Goal: Book appointment/travel/reservation

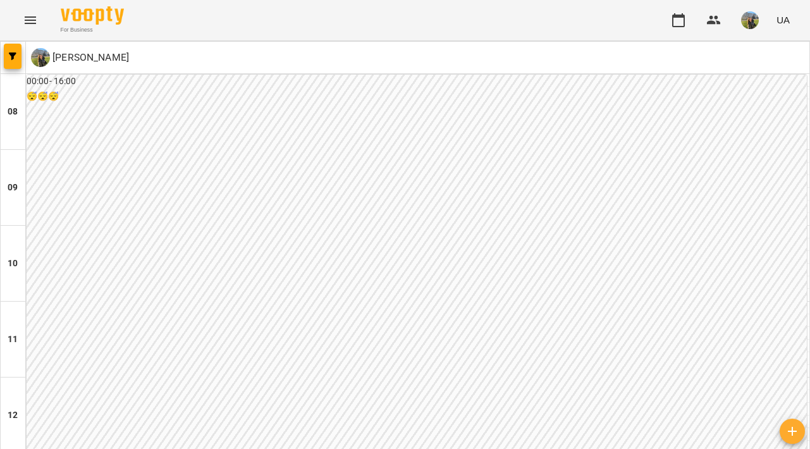
scroll to position [641, 0]
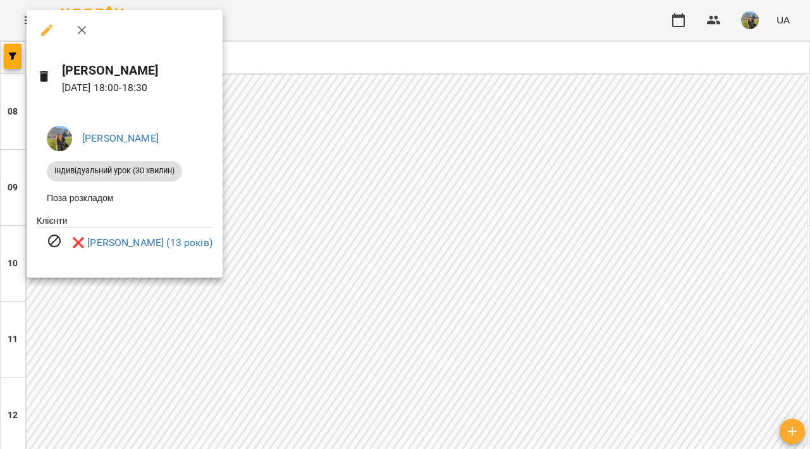
click at [414, 200] on div at bounding box center [405, 224] width 810 height 449
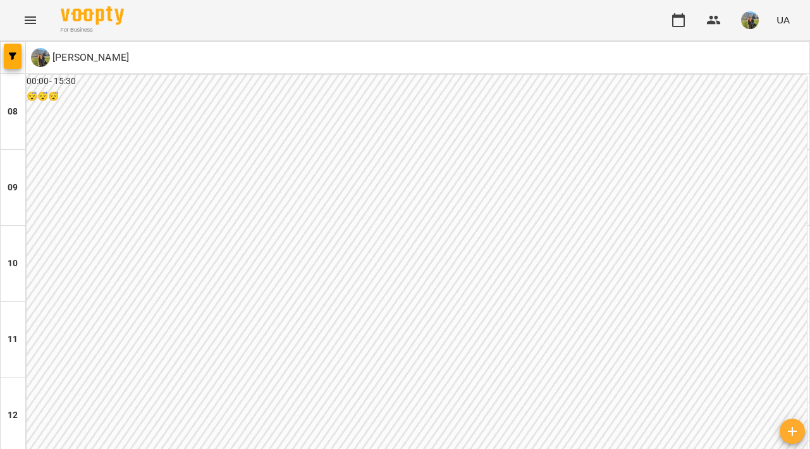
scroll to position [514, 0]
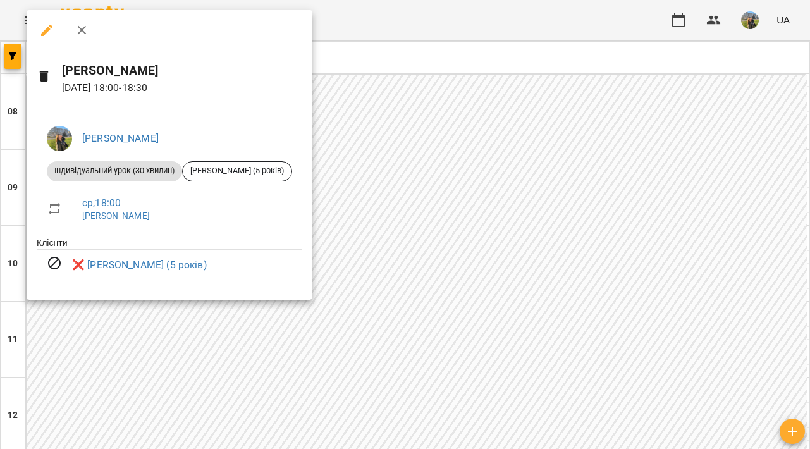
click at [407, 307] on div at bounding box center [405, 224] width 810 height 449
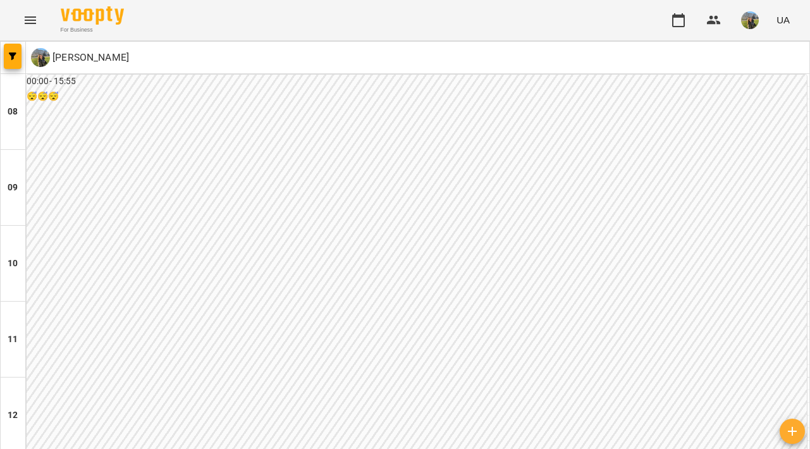
type input "**********"
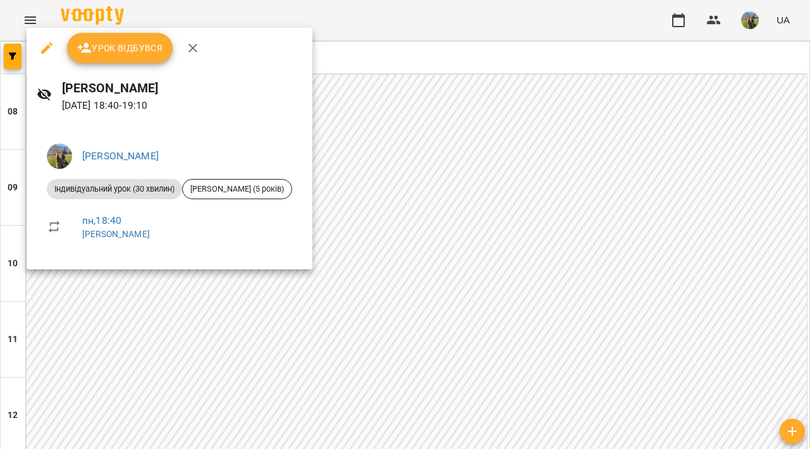
click at [448, 188] on div at bounding box center [405, 224] width 810 height 449
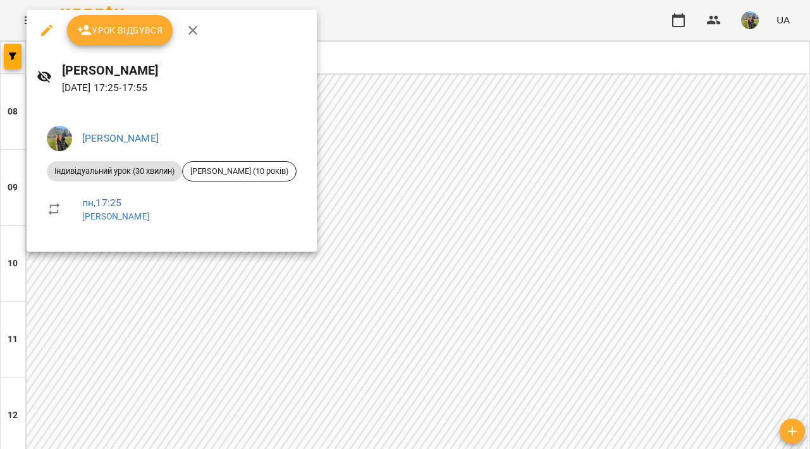
click at [472, 224] on div at bounding box center [405, 224] width 810 height 449
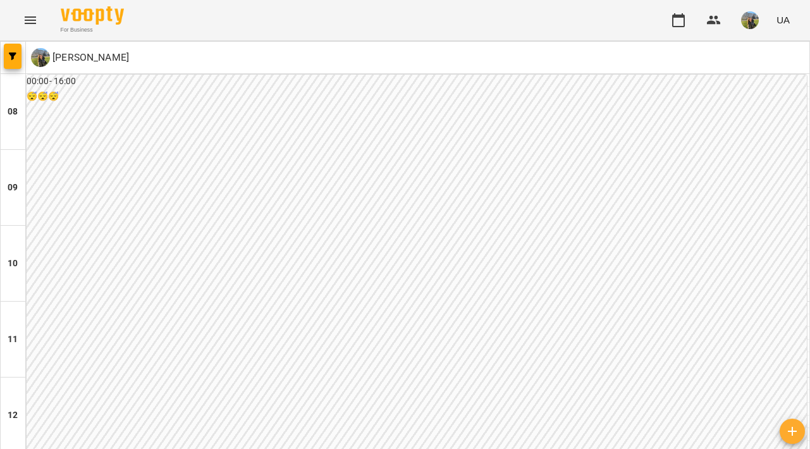
scroll to position [546, 0]
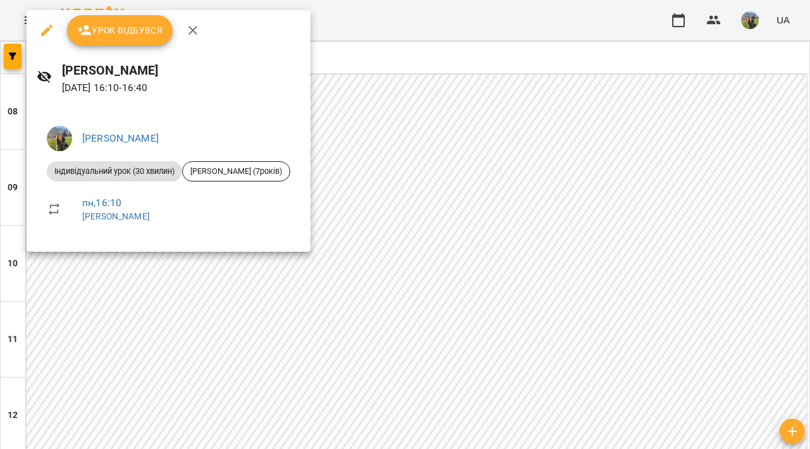
click at [524, 206] on div at bounding box center [405, 224] width 810 height 449
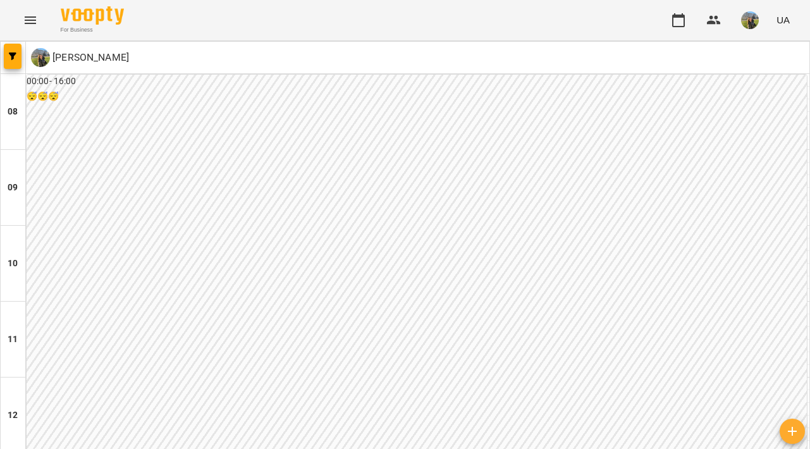
type input "**********"
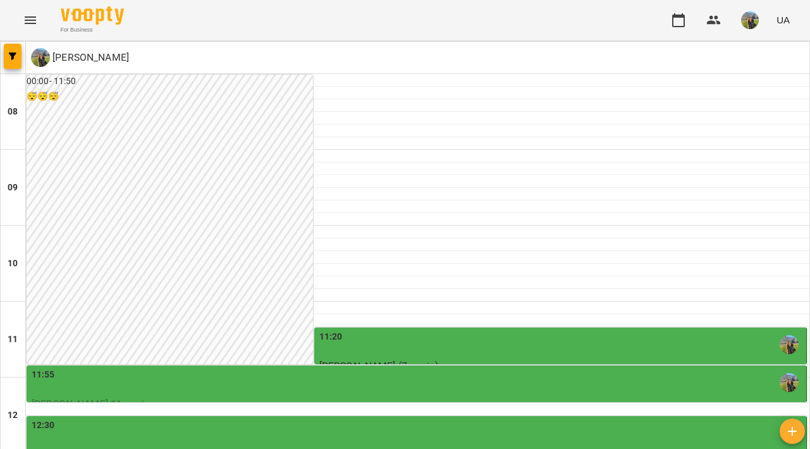
scroll to position [173, 0]
